Goal: Task Accomplishment & Management: Use online tool/utility

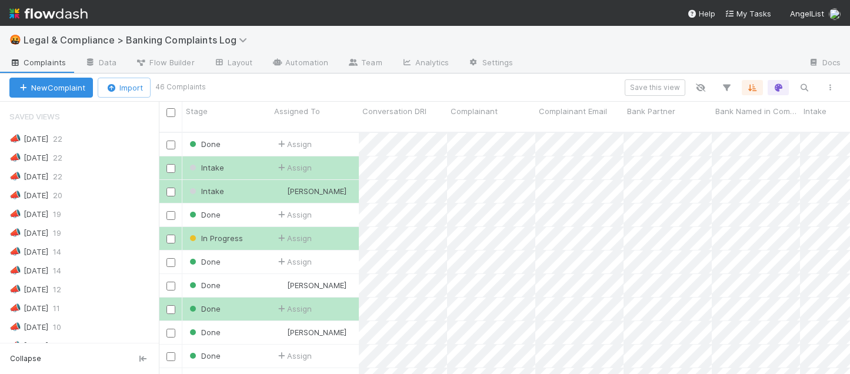
scroll to position [252, 691]
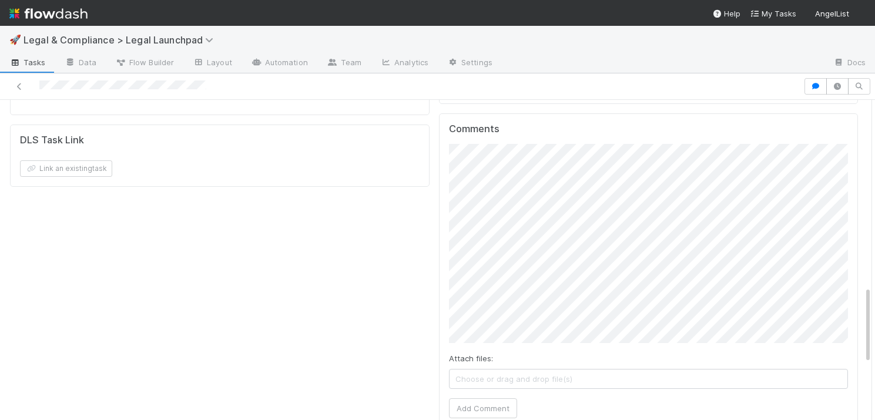
scroll to position [770, 0]
click at [492, 395] on button "Add Comment" at bounding box center [483, 405] width 68 height 20
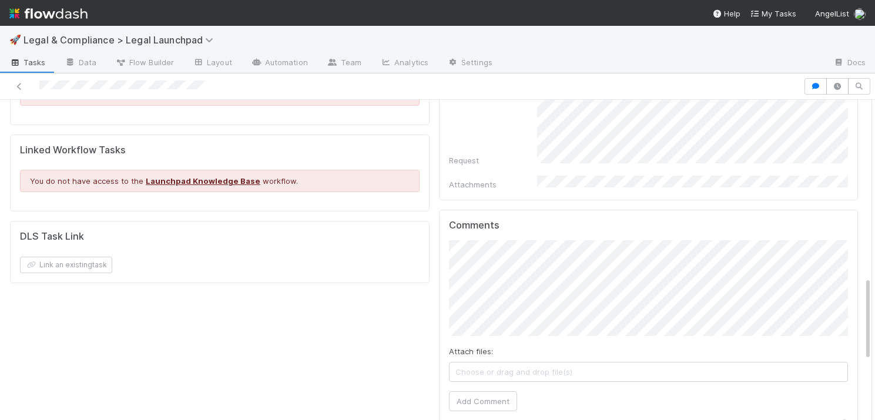
scroll to position [673, 0]
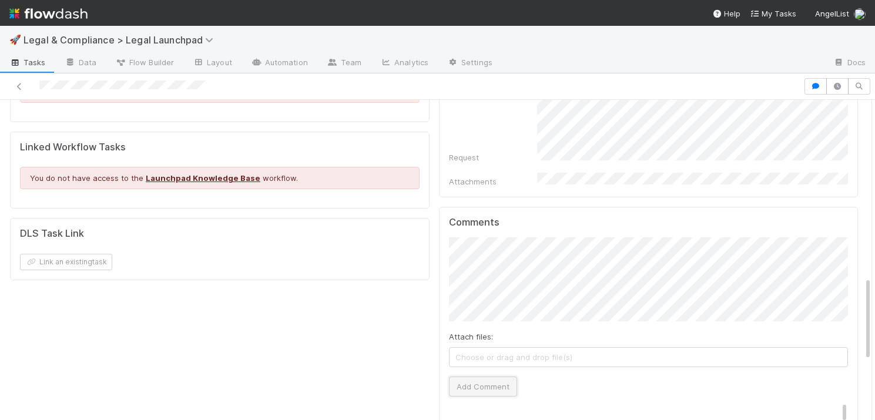
click at [480, 377] on button "Add Comment" at bounding box center [483, 387] width 68 height 20
click at [26, 59] on span "Tasks" at bounding box center [27, 62] width 36 height 12
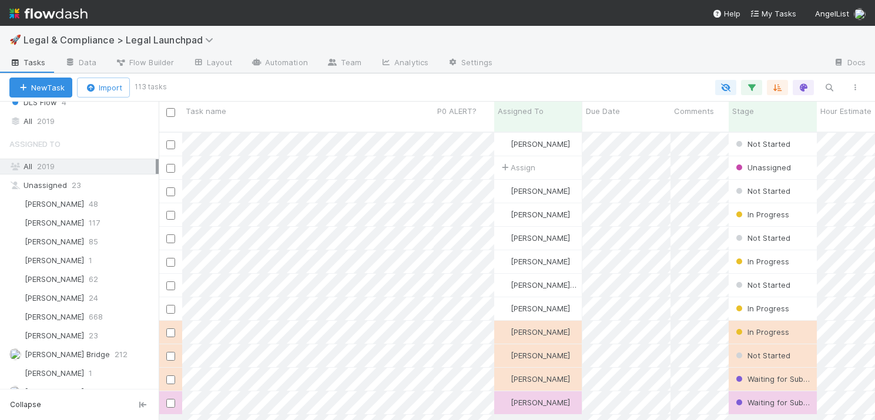
scroll to position [416, 0]
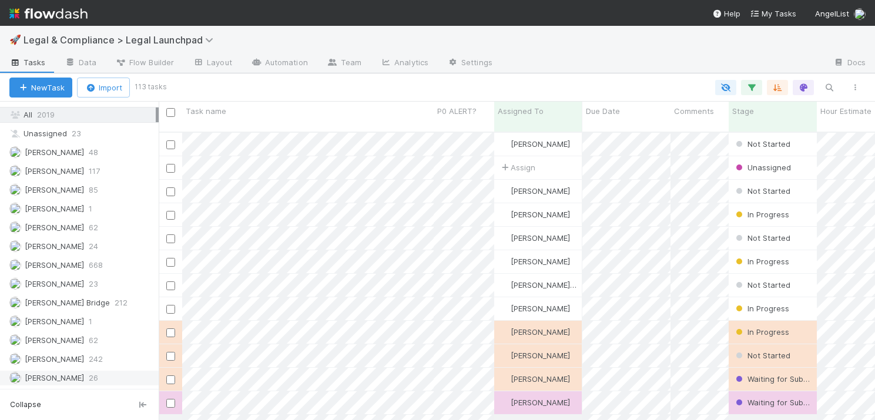
click at [44, 378] on span "[PERSON_NAME]" at bounding box center [54, 377] width 59 height 9
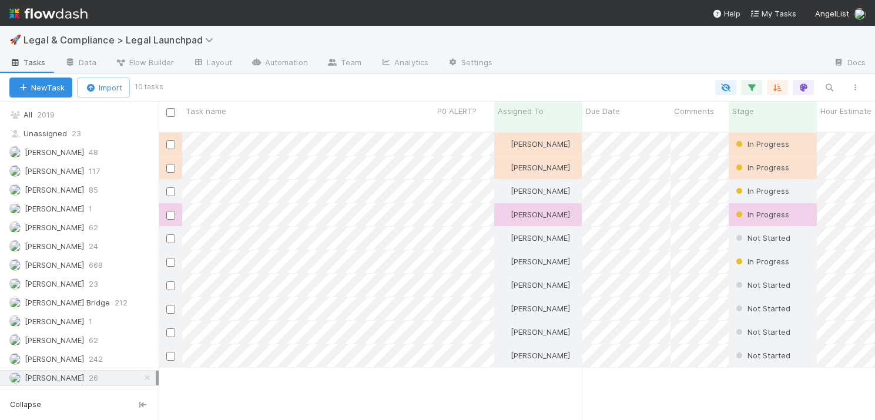
scroll to position [297, 717]
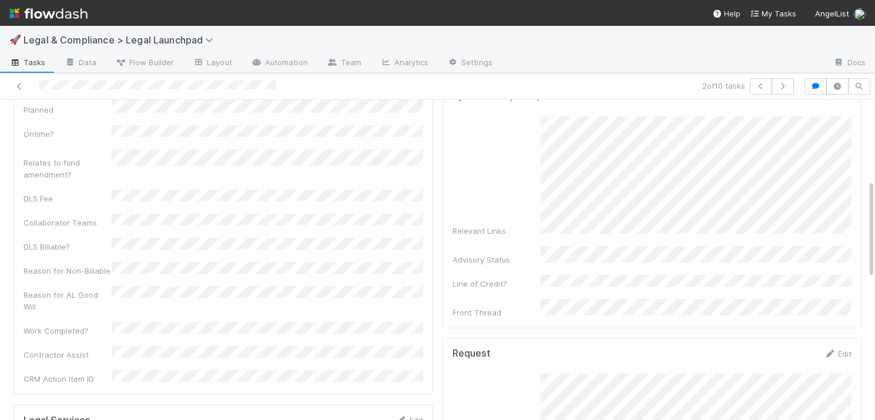
scroll to position [212, 0]
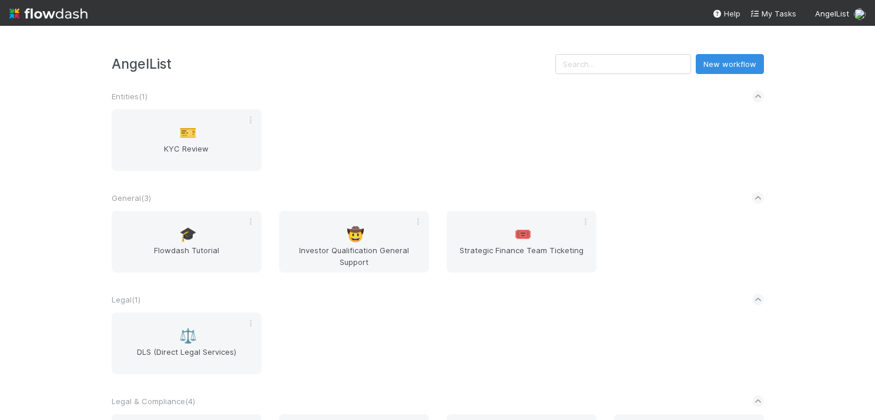
scroll to position [96, 0]
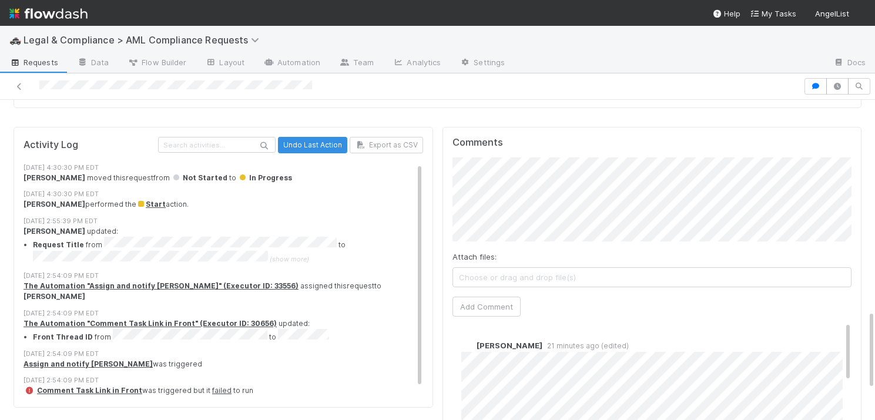
scroll to position [844, 0]
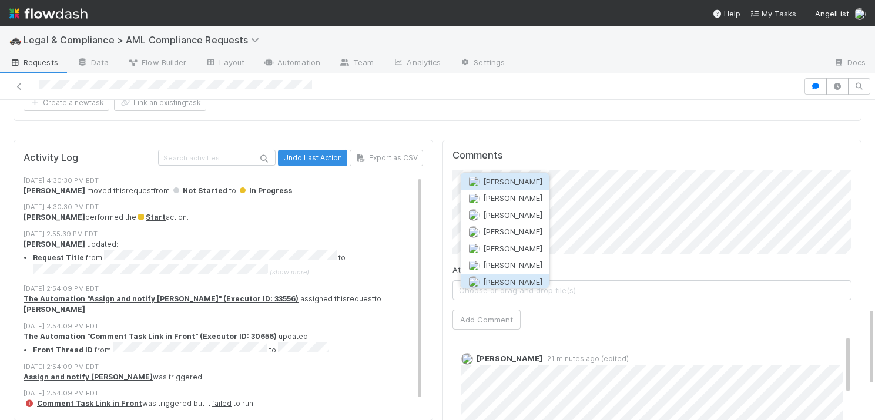
click at [521, 277] on button "Viv Hong" at bounding box center [505, 281] width 89 height 16
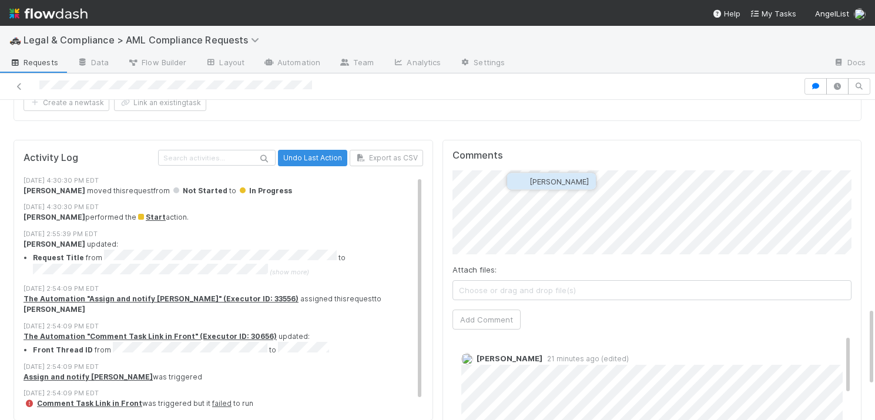
click at [577, 189] on button "[PERSON_NAME]" at bounding box center [551, 181] width 89 height 16
click at [476, 310] on button "Add Comment" at bounding box center [487, 320] width 68 height 20
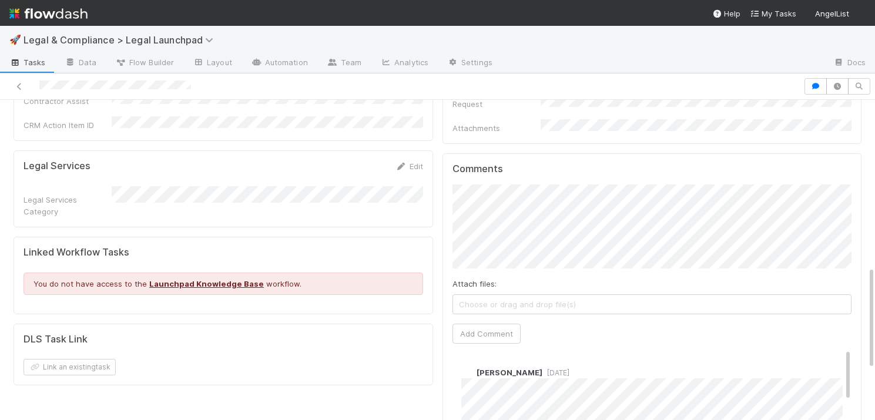
scroll to position [516, 0]
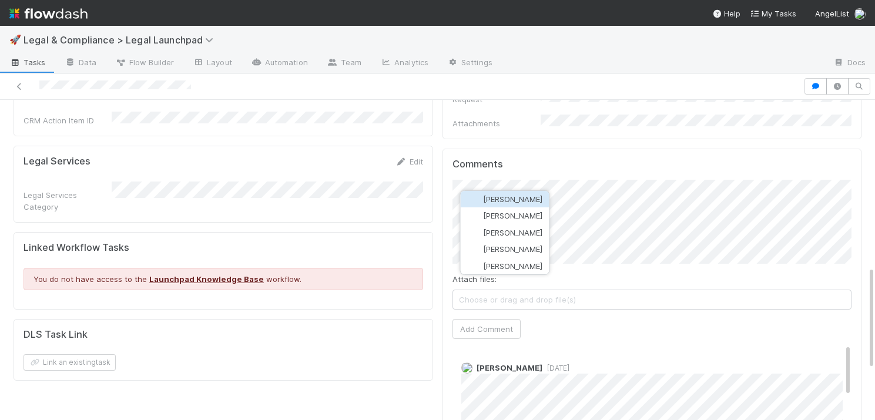
click at [528, 201] on span "[PERSON_NAME]" at bounding box center [512, 199] width 59 height 9
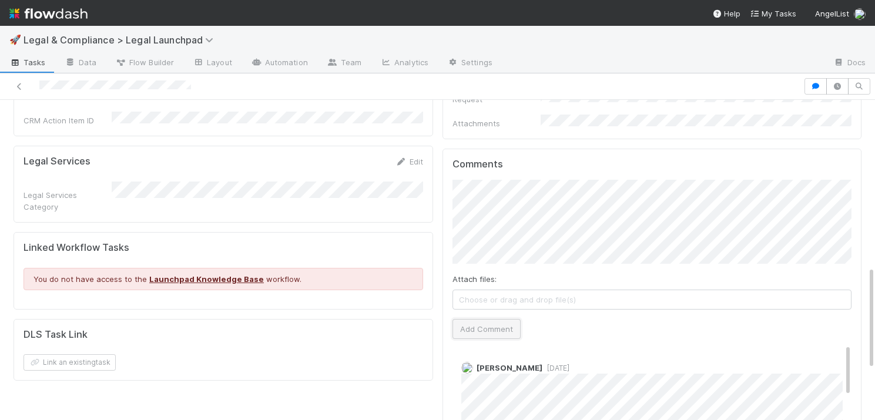
click at [481, 319] on button "Add Comment" at bounding box center [487, 329] width 68 height 20
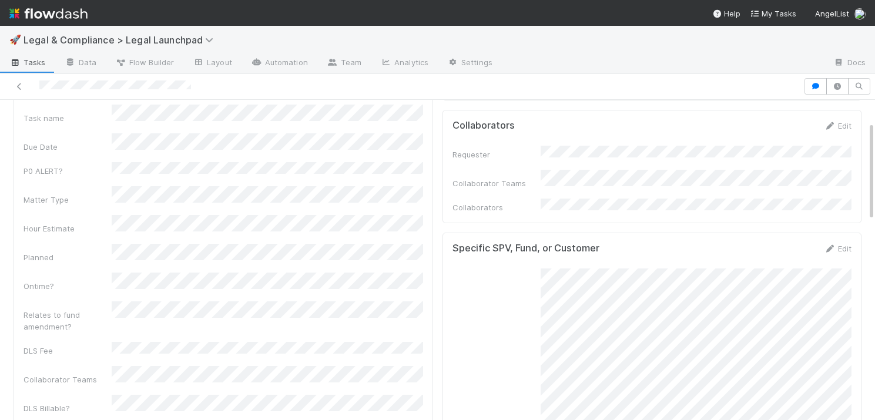
scroll to position [69, 0]
click at [845, 126] on link "Edit" at bounding box center [838, 126] width 28 height 9
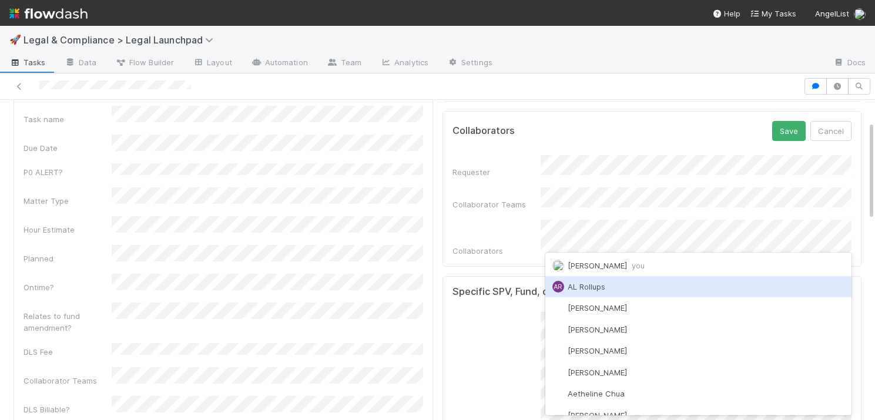
click at [510, 333] on div "Relevant Links" at bounding box center [653, 396] width 400 height 168
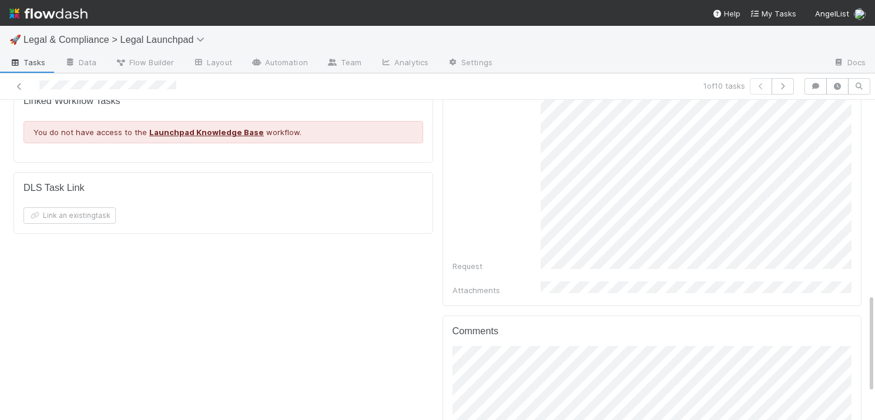
scroll to position [716, 0]
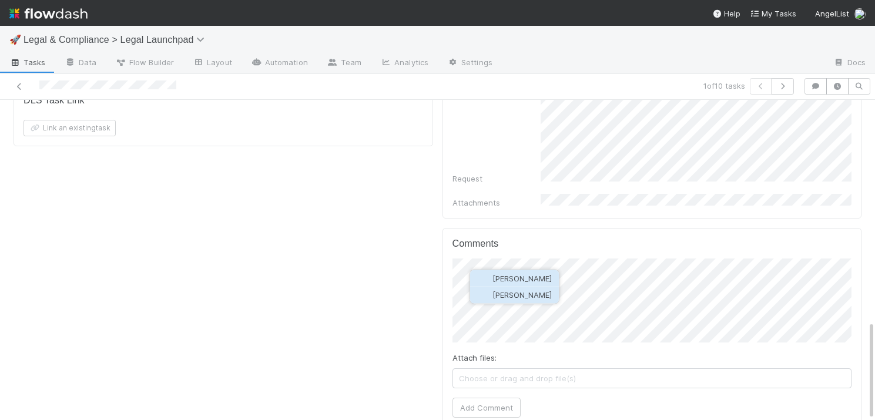
click at [514, 300] on button "[PERSON_NAME]" at bounding box center [514, 295] width 89 height 16
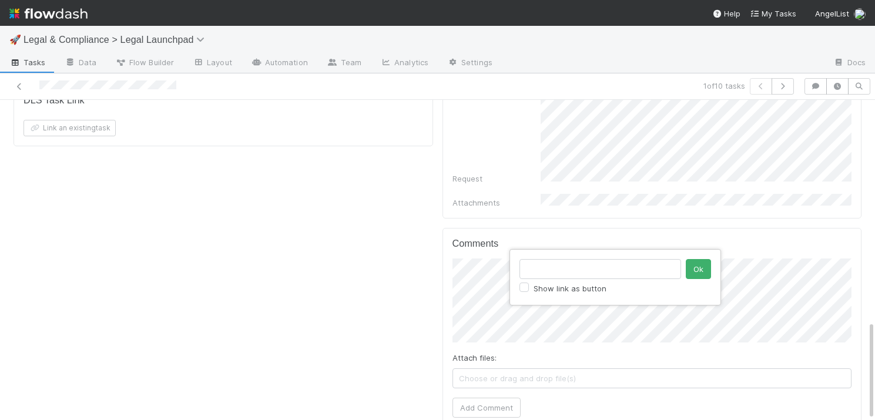
click at [543, 272] on input "text" at bounding box center [601, 269] width 162 height 20
type input "https://app.getguru.com/card/cxAyreRi/Can-an-AngelList-Advisors-ALA-advised-fun…"
click at [695, 270] on button "Ok" at bounding box center [698, 269] width 25 height 20
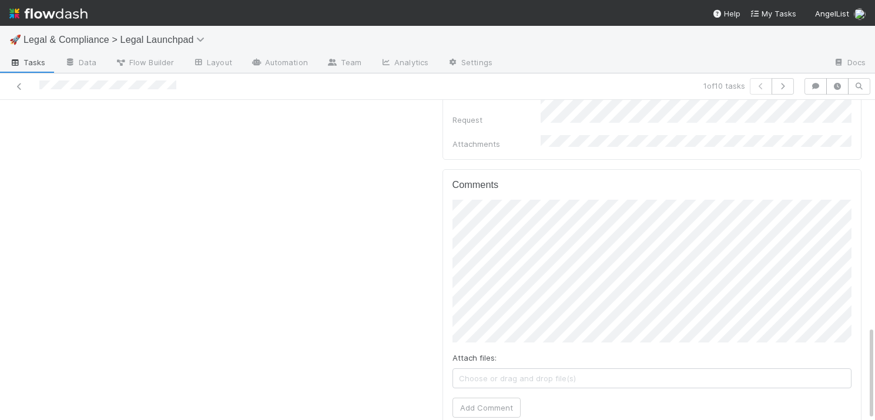
scroll to position [0, 2]
click at [462, 398] on button "Add Comment" at bounding box center [485, 408] width 68 height 20
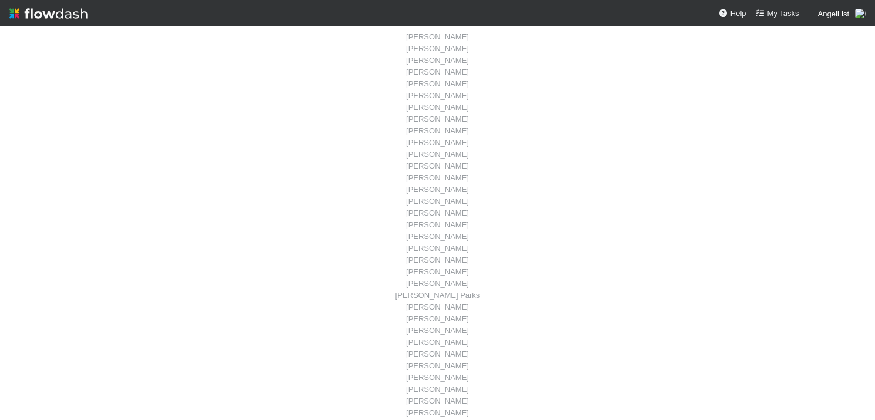
scroll to position [172, 0]
click at [781, 14] on span "My Tasks" at bounding box center [778, 13] width 44 height 9
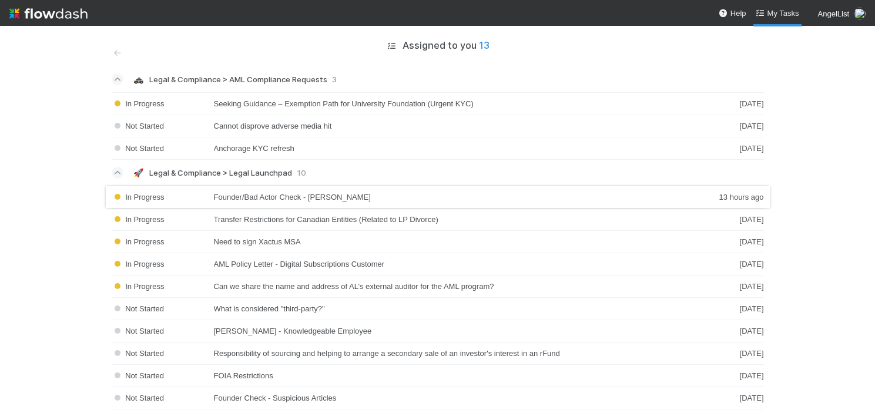
click at [425, 202] on div "In Progress Founder/Bad Actor Check - [PERSON_NAME] 13 hours ago" at bounding box center [438, 197] width 653 height 23
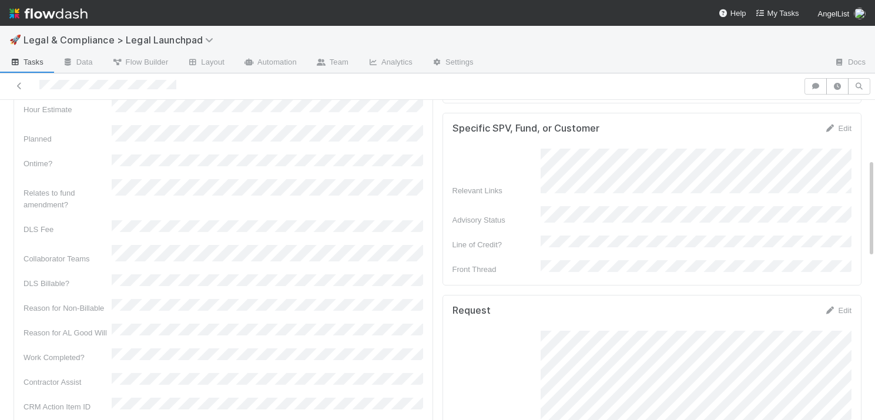
scroll to position [188, 0]
